Goal: Transaction & Acquisition: Purchase product/service

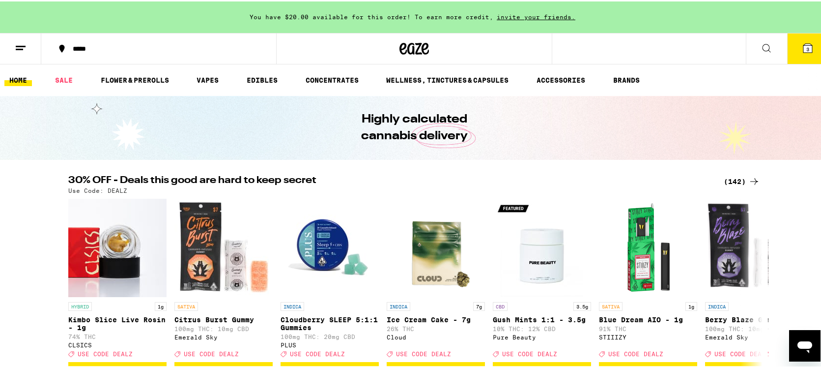
click at [804, 43] on icon at bounding box center [808, 46] width 9 height 9
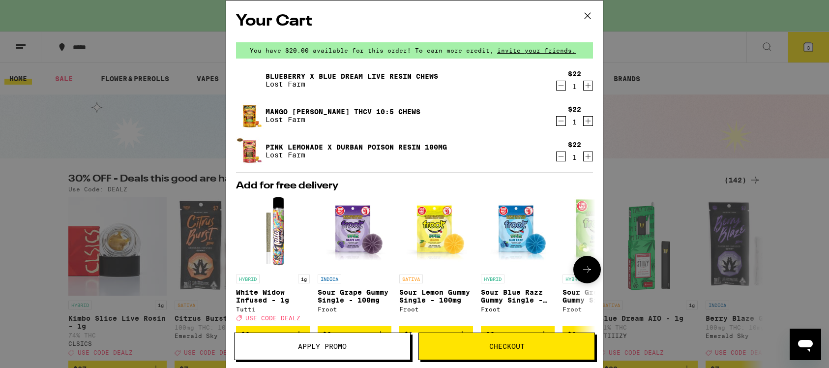
click at [582, 273] on icon at bounding box center [587, 269] width 12 height 12
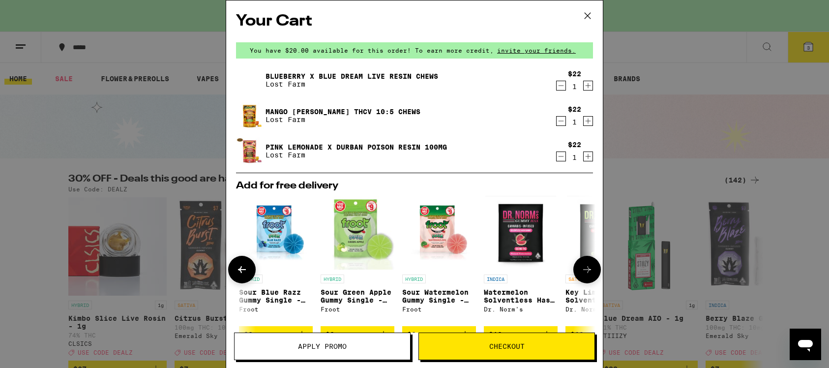
scroll to position [0, 242]
click at [582, 273] on icon at bounding box center [587, 269] width 12 height 12
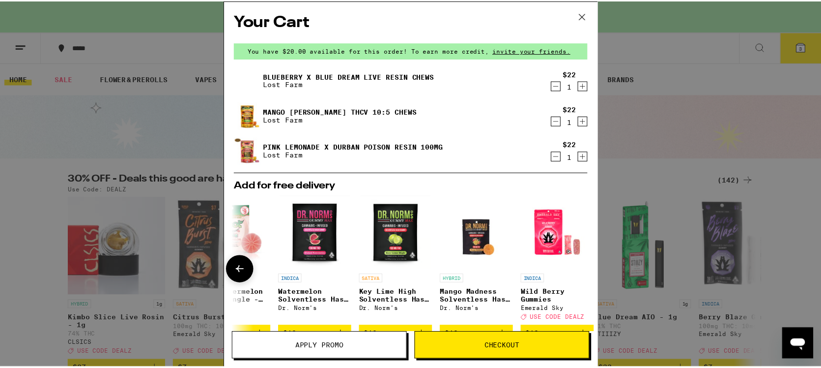
scroll to position [0, 466]
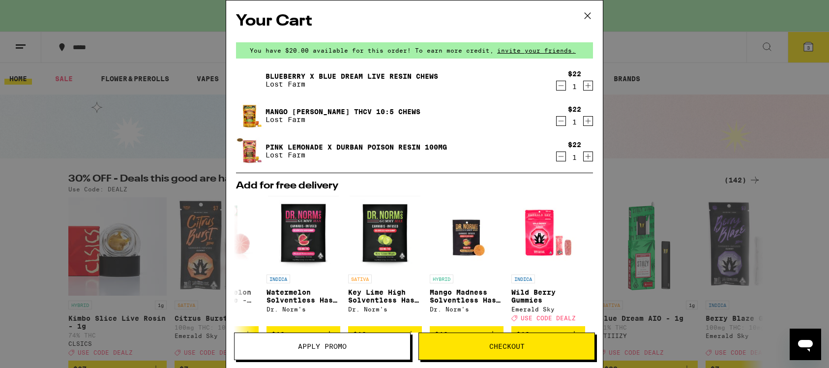
click at [798, 154] on div "Your Cart You have $20.00 available for this order! To earn more credit, invite…" at bounding box center [414, 184] width 829 height 368
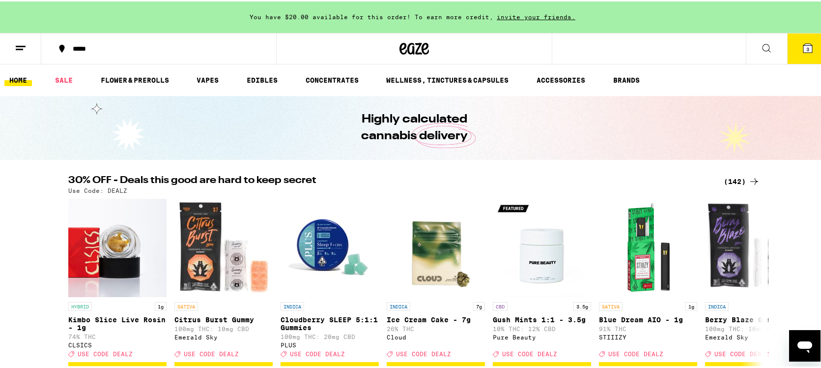
click at [765, 45] on button at bounding box center [766, 47] width 41 height 31
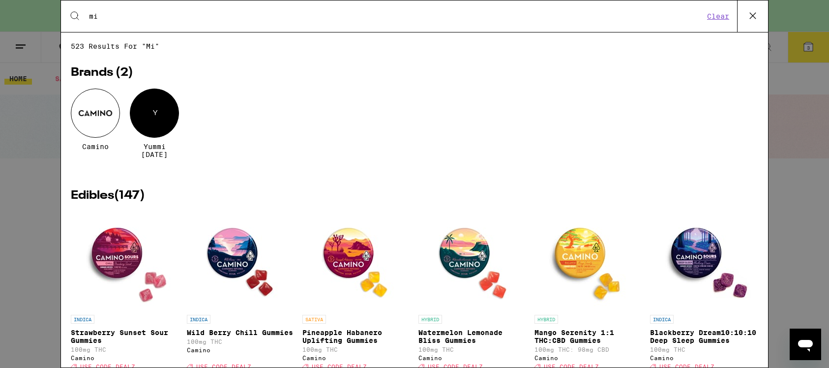
type input "m"
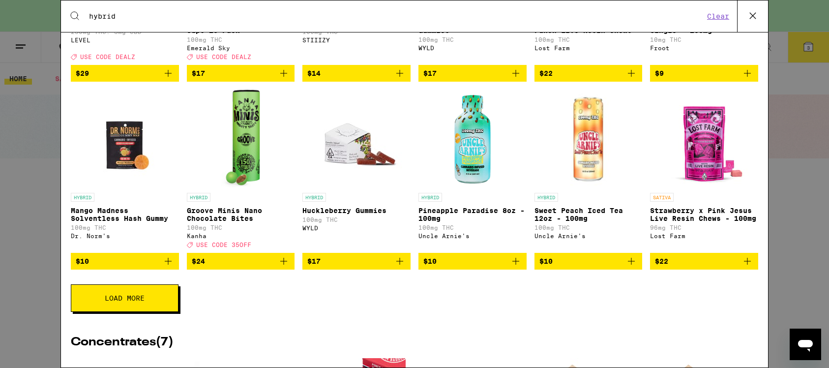
scroll to position [1530, 0]
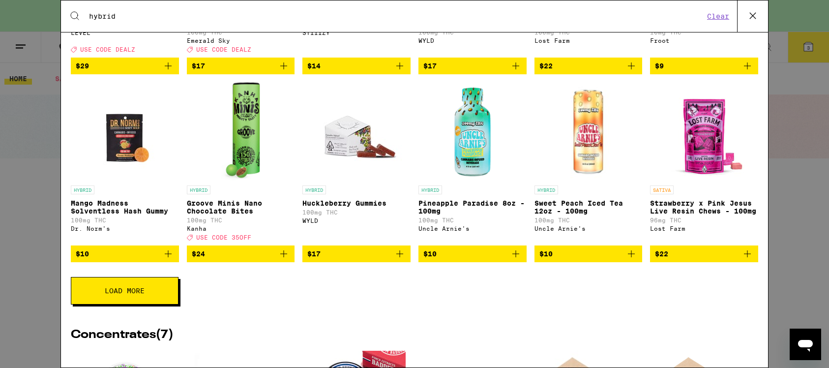
type input "hybrid"
click at [158, 260] on span "$10" at bounding box center [125, 254] width 98 height 12
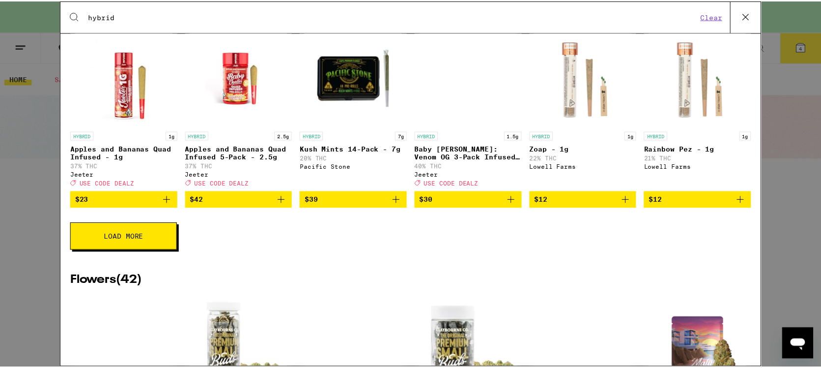
scroll to position [0, 0]
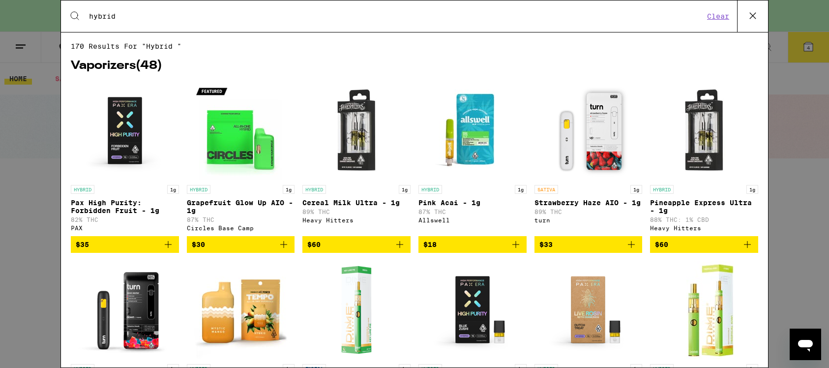
click at [756, 13] on icon at bounding box center [752, 15] width 15 height 15
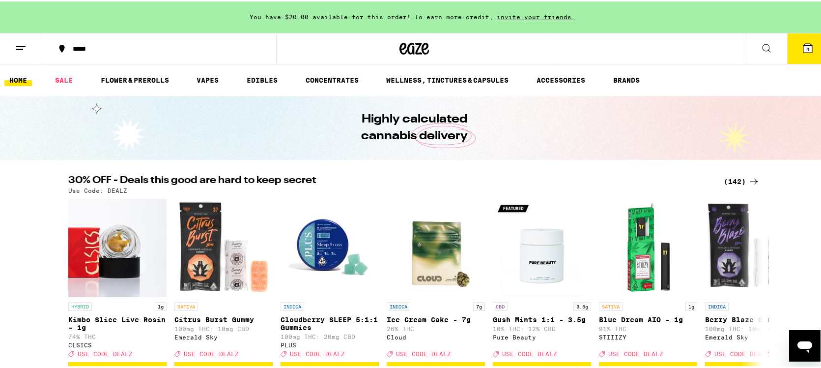
click at [804, 43] on icon at bounding box center [808, 46] width 9 height 9
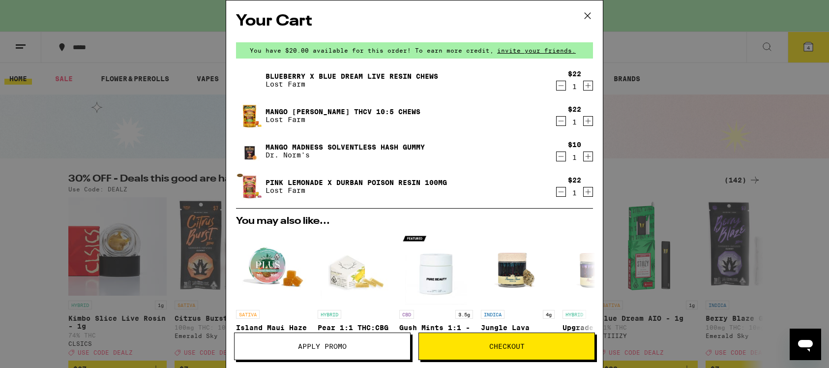
click at [516, 337] on button "Checkout" at bounding box center [506, 346] width 176 height 28
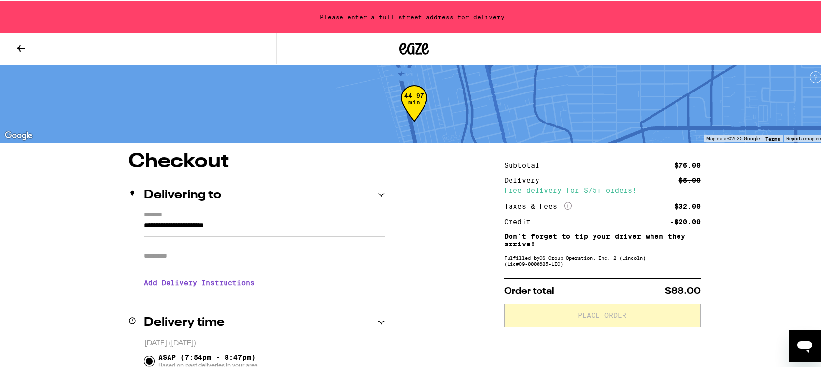
click at [282, 218] on input "**********" at bounding box center [264, 226] width 241 height 17
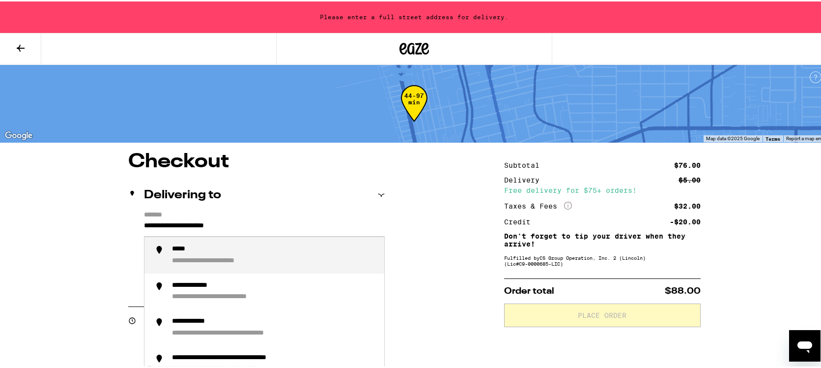
click at [259, 261] on div "**********" at bounding box center [227, 259] width 111 height 9
drag, startPoint x: 300, startPoint y: 220, endPoint x: 122, endPoint y: 208, distance: 178.3
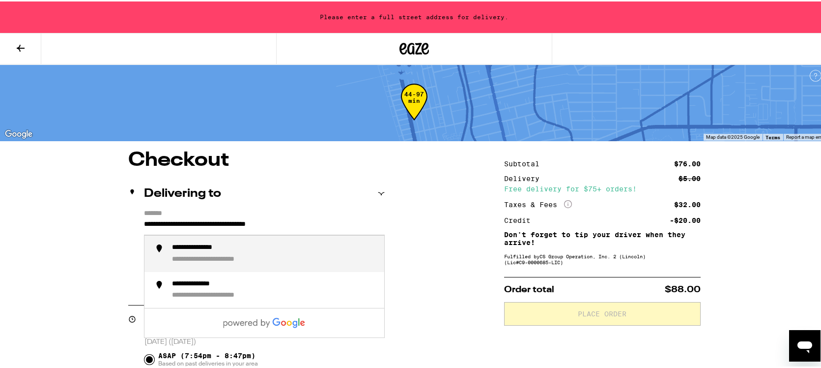
click at [291, 250] on div "**********" at bounding box center [274, 252] width 204 height 21
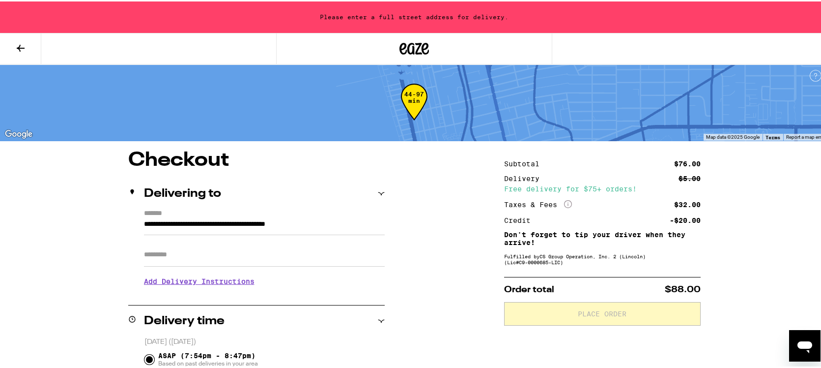
scroll to position [0, 0]
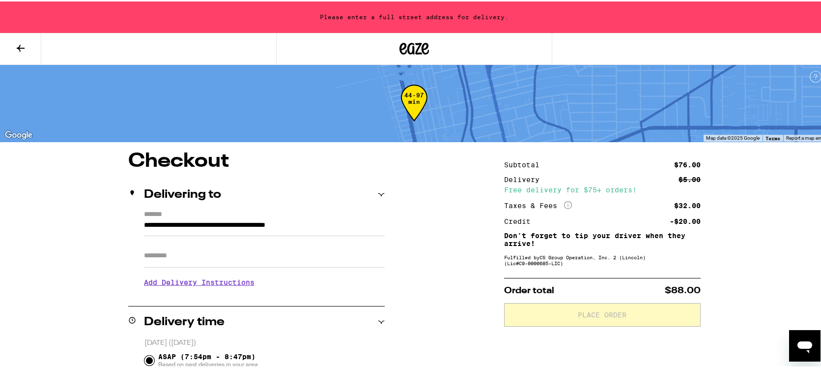
type input "**********"
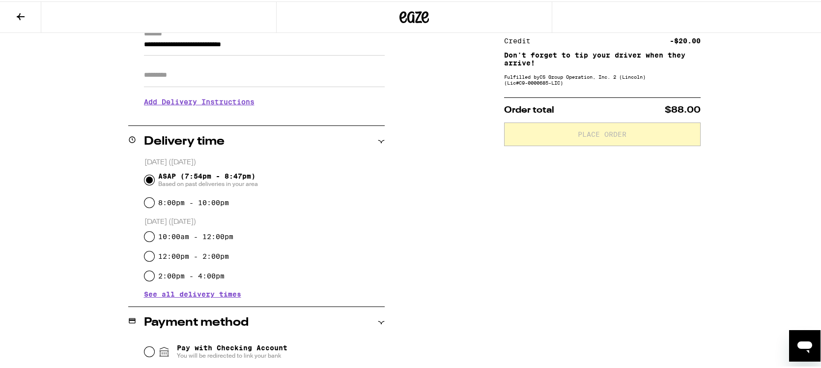
scroll to position [151, 0]
click at [146, 175] on input "ASAP (7:54pm - 8:47pm) Based on past deliveries in your area" at bounding box center [150, 177] width 10 height 10
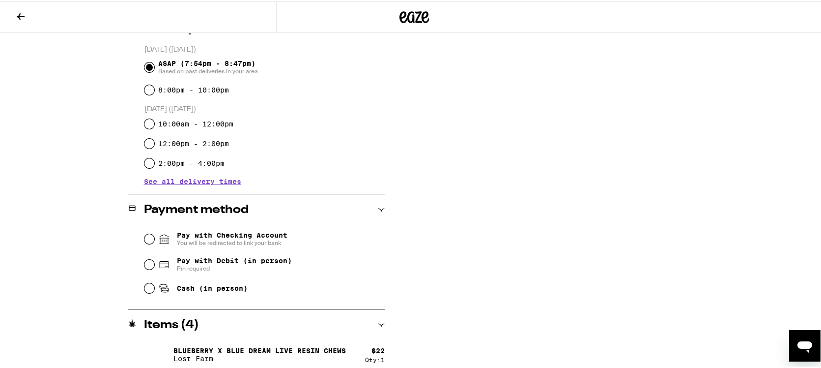
scroll to position [265, 0]
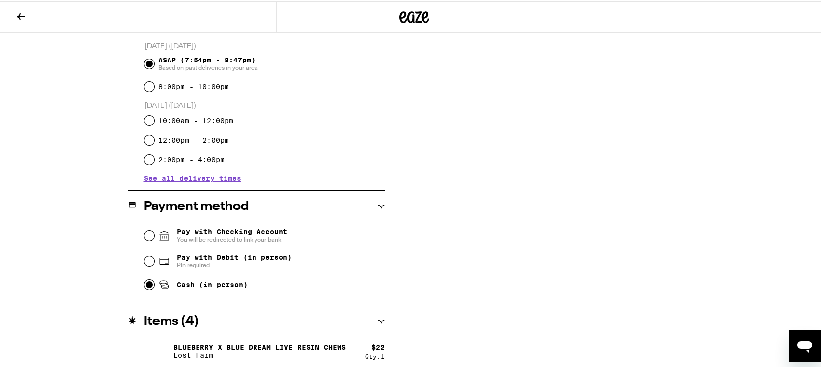
click at [150, 285] on input "Cash (in person)" at bounding box center [150, 283] width 10 height 10
radio input "true"
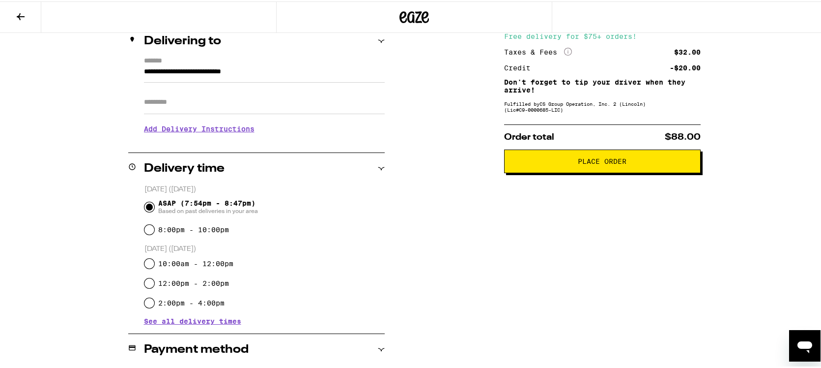
scroll to position [0, 0]
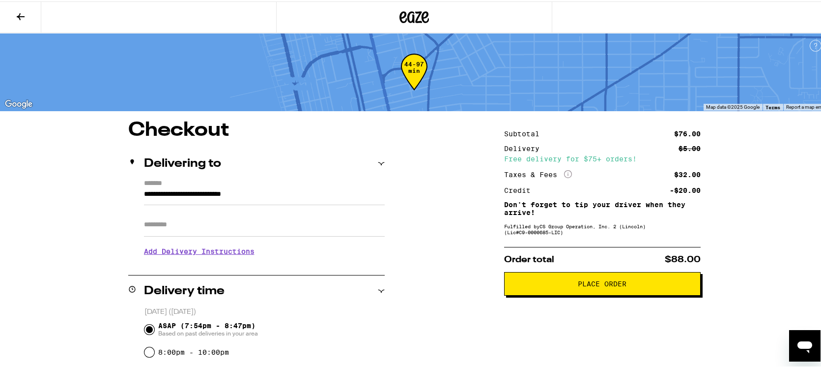
click at [602, 286] on span "Place Order" at bounding box center [602, 282] width 49 height 7
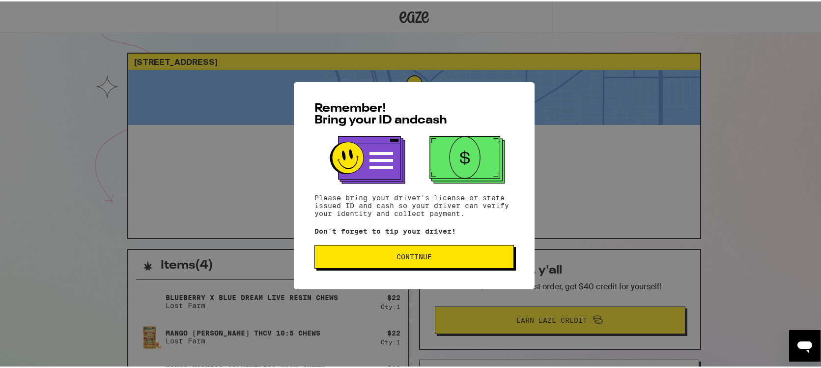
click at [460, 254] on span "Continue" at bounding box center [414, 255] width 183 height 7
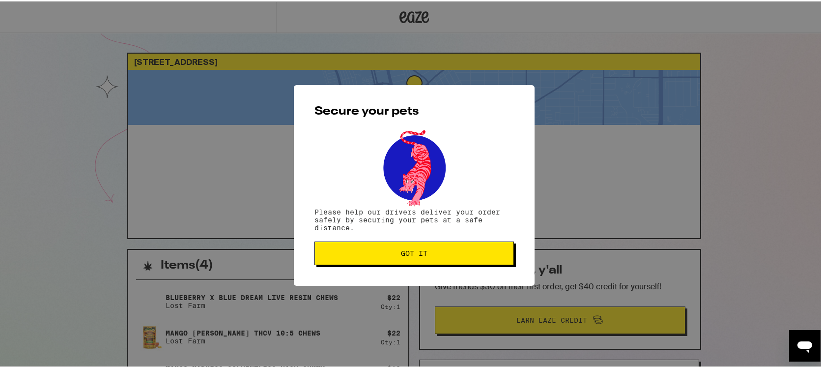
click at [460, 254] on span "Got it" at bounding box center [414, 251] width 183 height 7
